Goal: Use online tool/utility: Utilize a website feature to perform a specific function

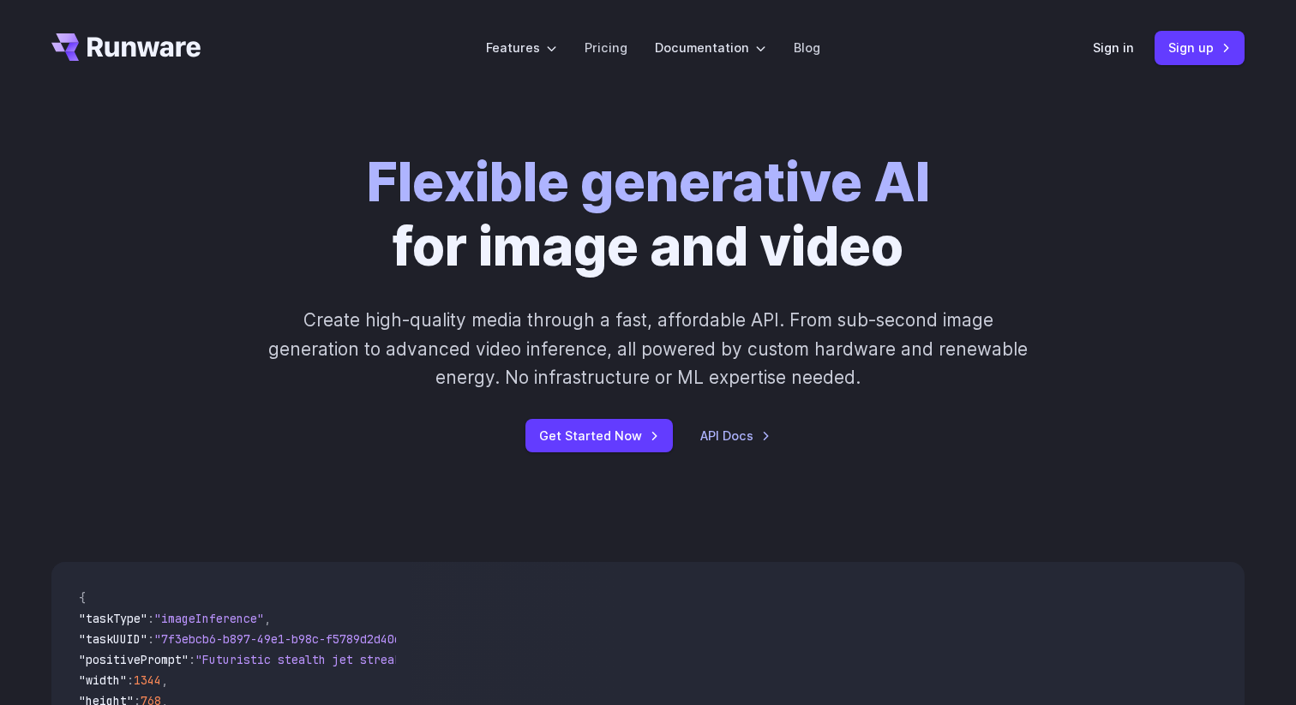
click at [1108, 58] on div "Sign in Sign up" at bounding box center [1169, 47] width 152 height 33
click at [1111, 50] on link "Sign in" at bounding box center [1113, 48] width 41 height 20
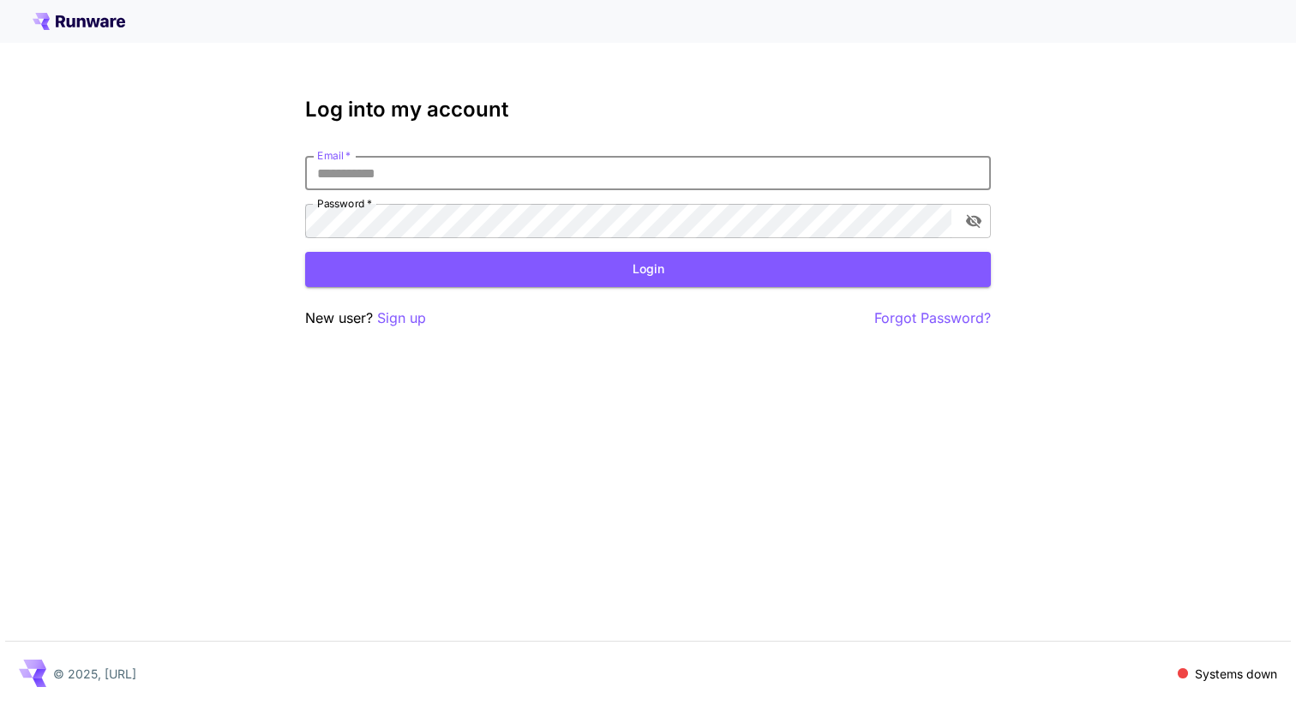
click at [875, 165] on input "Email   *" at bounding box center [648, 173] width 686 height 34
type input "**********"
click at [791, 273] on button "Login" at bounding box center [648, 269] width 686 height 35
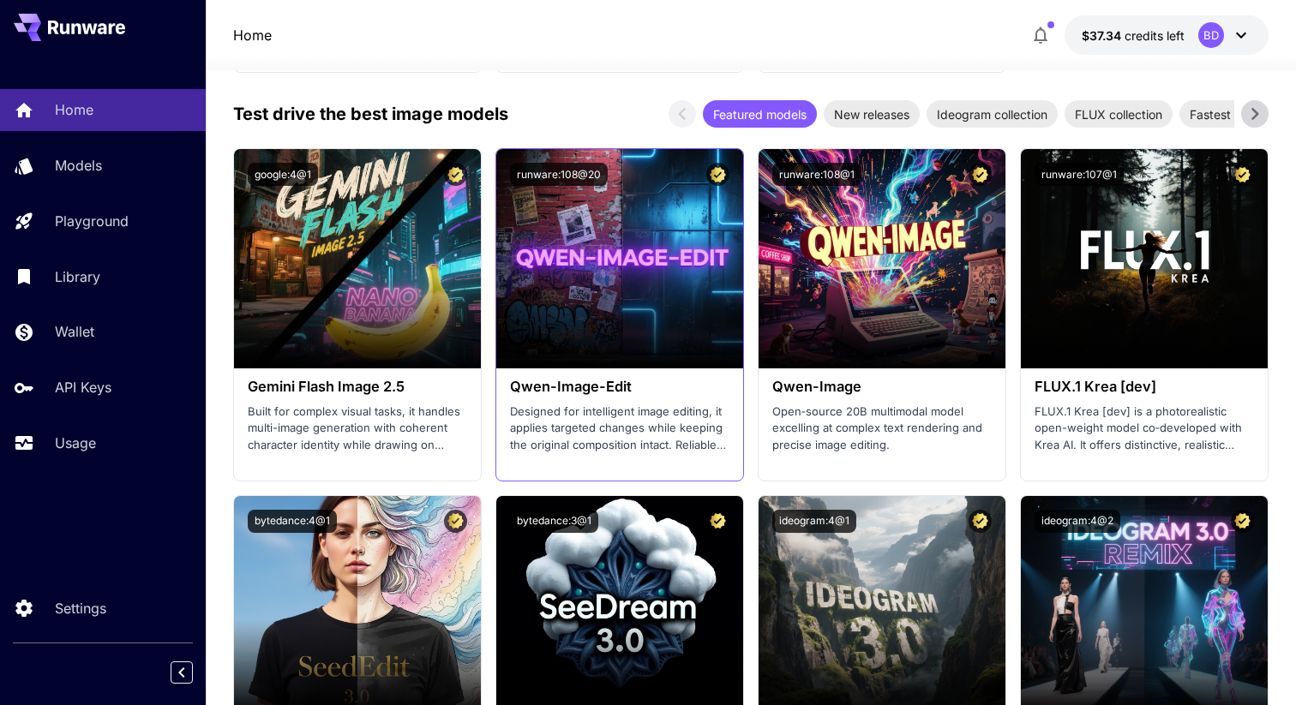
scroll to position [2106, 0]
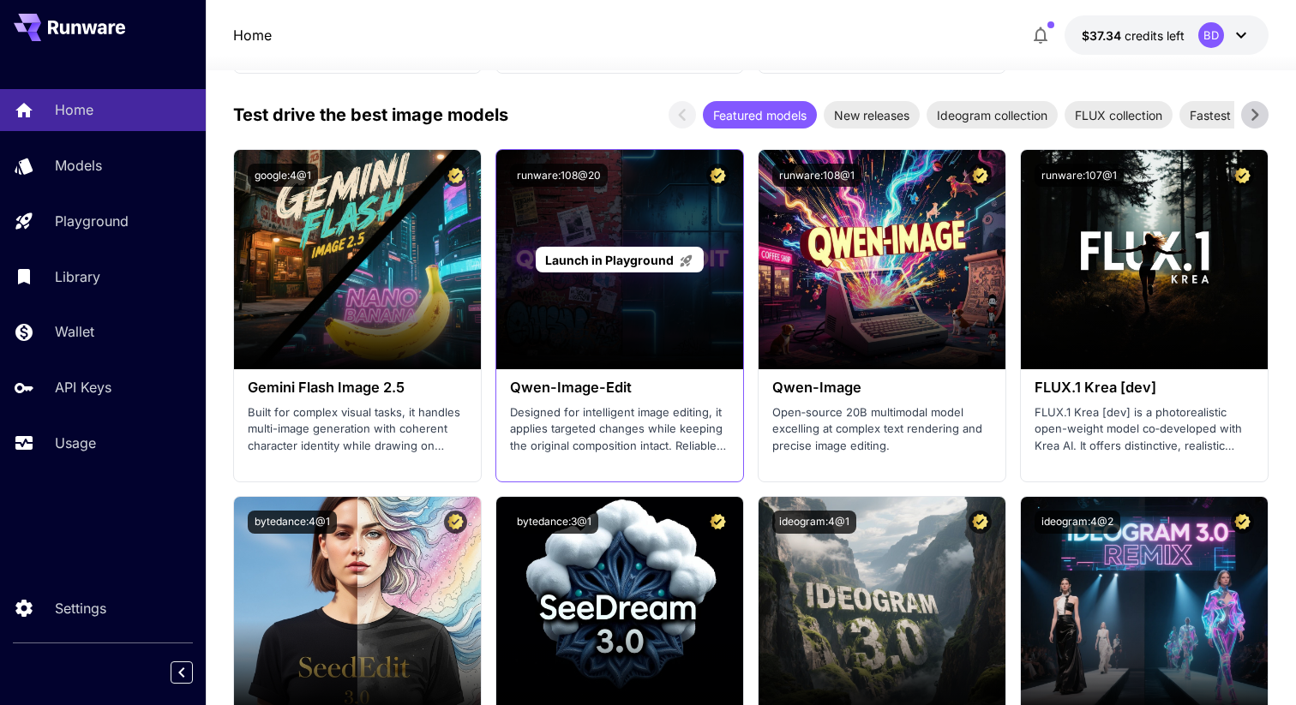
click at [623, 259] on span "Launch in Playground" at bounding box center [609, 260] width 129 height 15
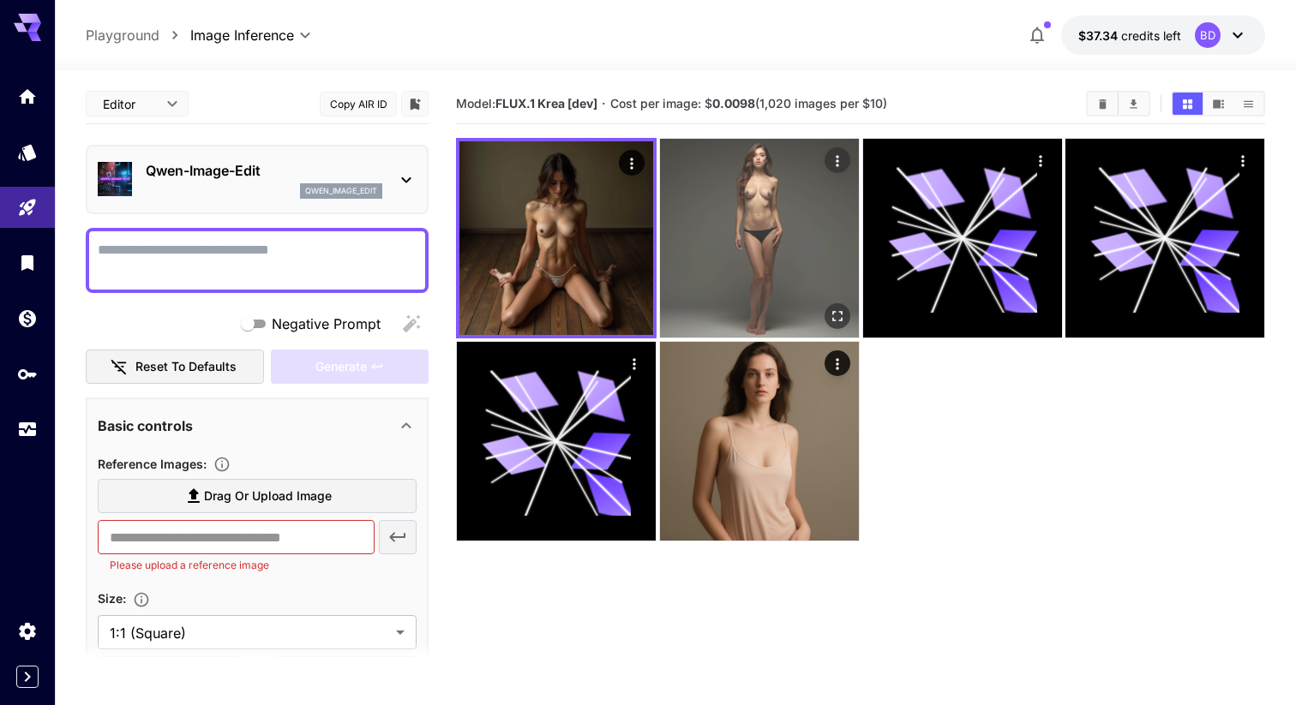
click at [754, 266] on img at bounding box center [759, 238] width 199 height 199
